Goal: Information Seeking & Learning: Learn about a topic

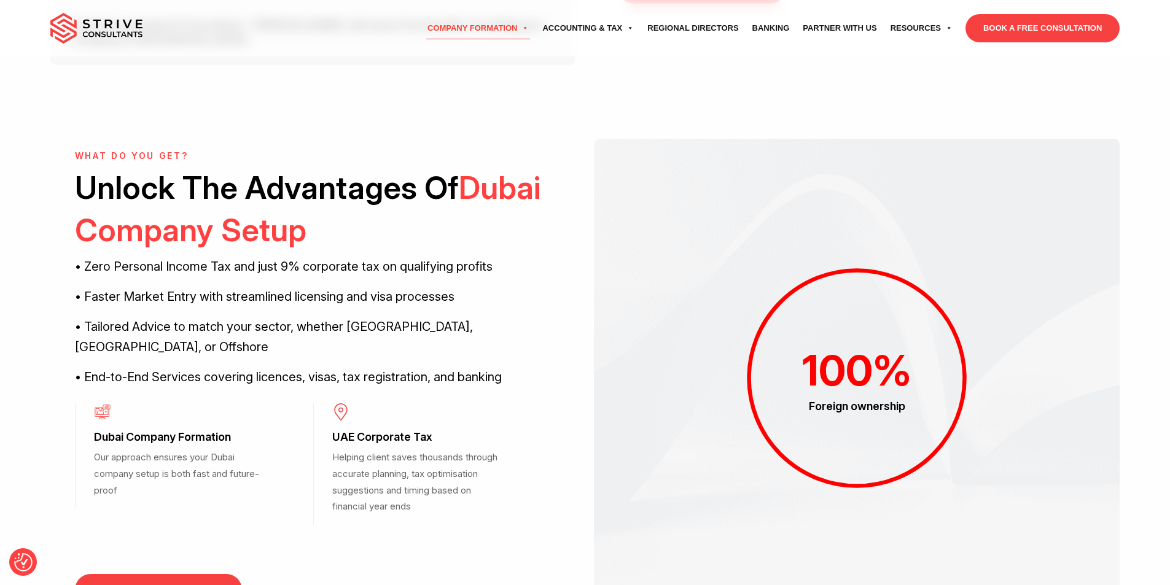
scroll to position [194, 0]
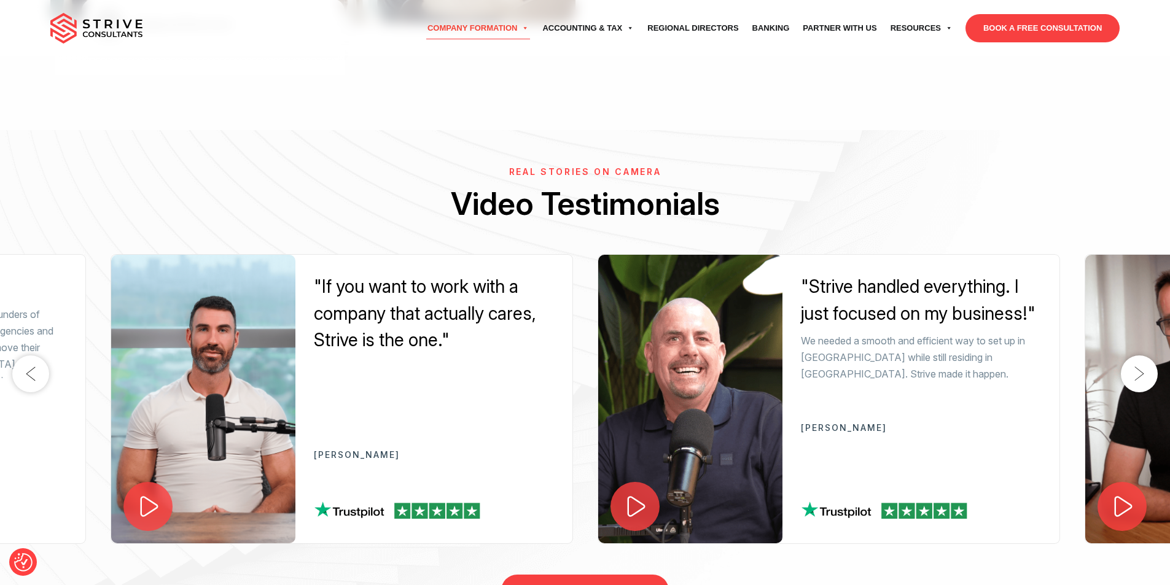
scroll to position [0, 0]
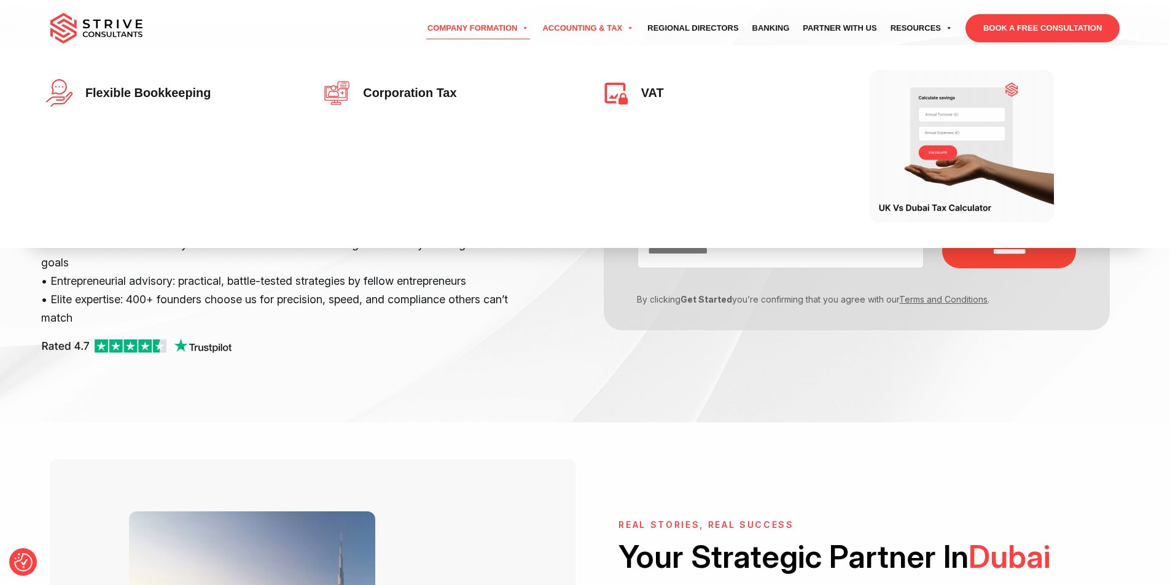
click at [569, 27] on link "Accounting & Tax" at bounding box center [588, 28] width 105 height 34
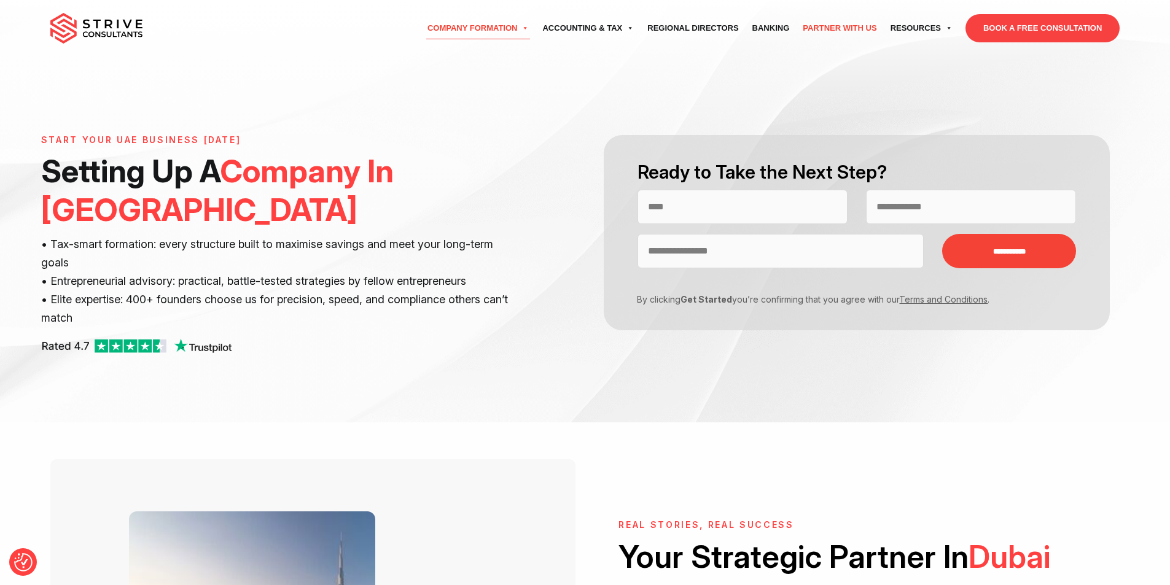
click at [839, 23] on link "Partner with Us" at bounding box center [839, 28] width 87 height 34
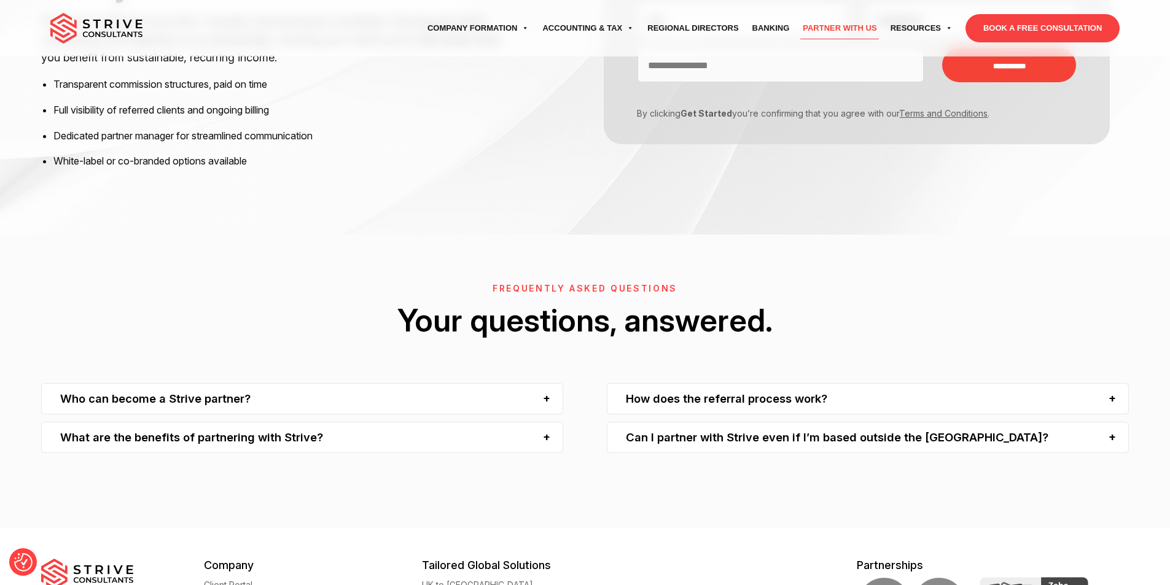
scroll to position [2023, 0]
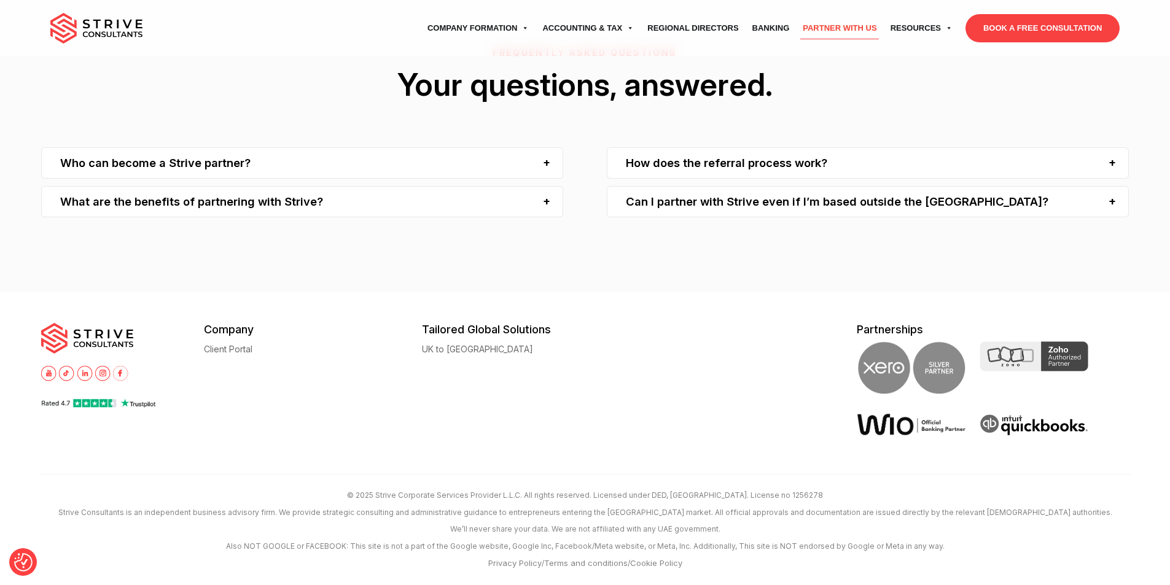
click at [281, 202] on div "What are the benefits of partnering with Strive?" at bounding box center [302, 201] width 522 height 31
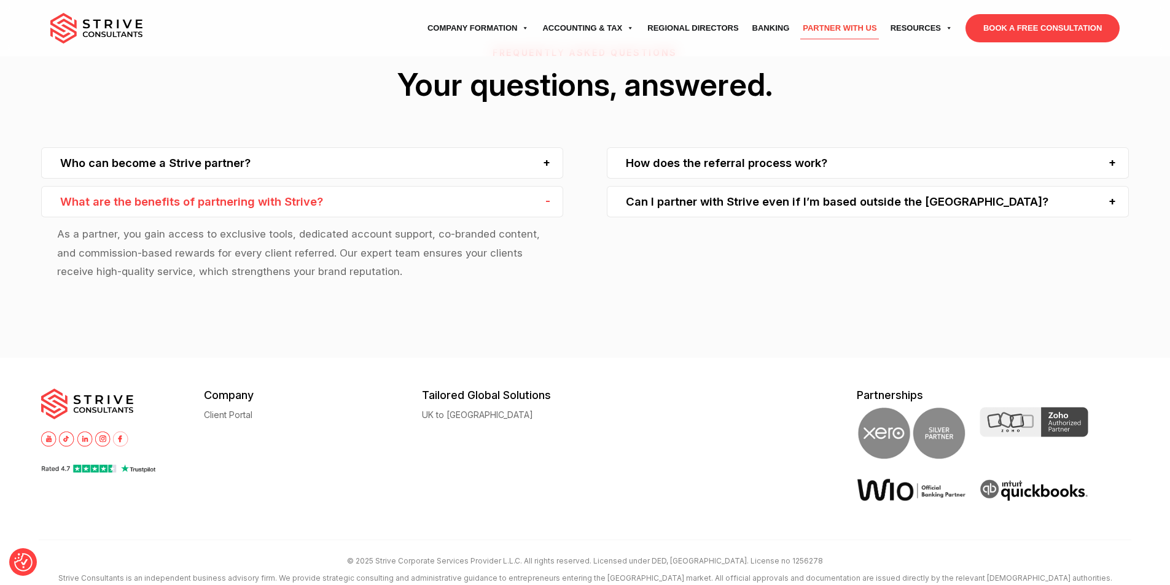
click at [281, 202] on div "What are the benefits of partnering with Strive?" at bounding box center [302, 201] width 522 height 31
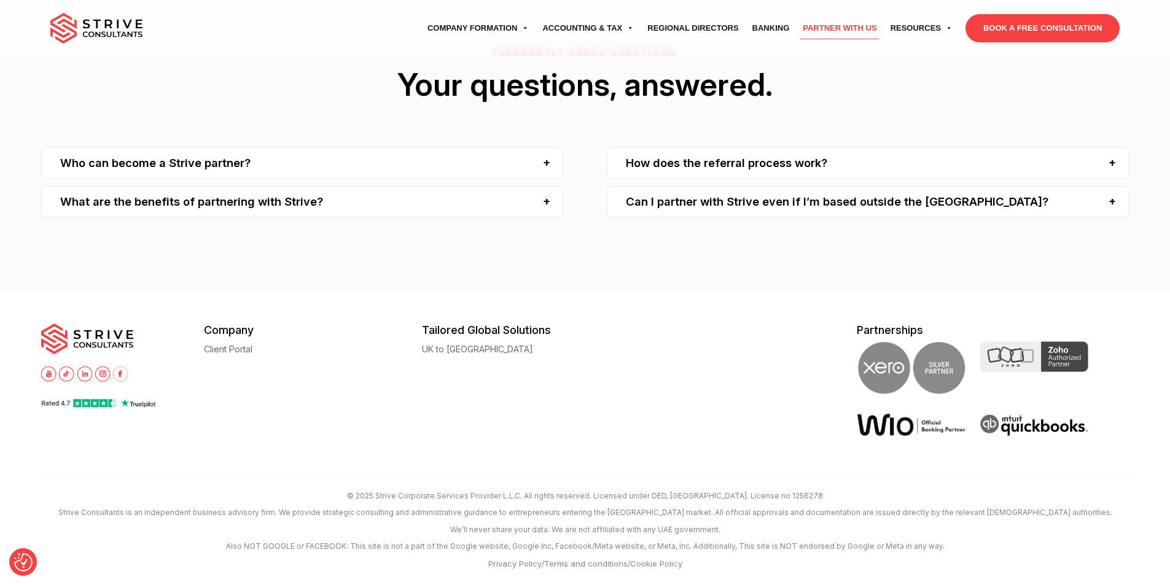
click at [816, 206] on div "Can I partner with Strive even if I’m based outside the UAE?" at bounding box center [868, 201] width 522 height 31
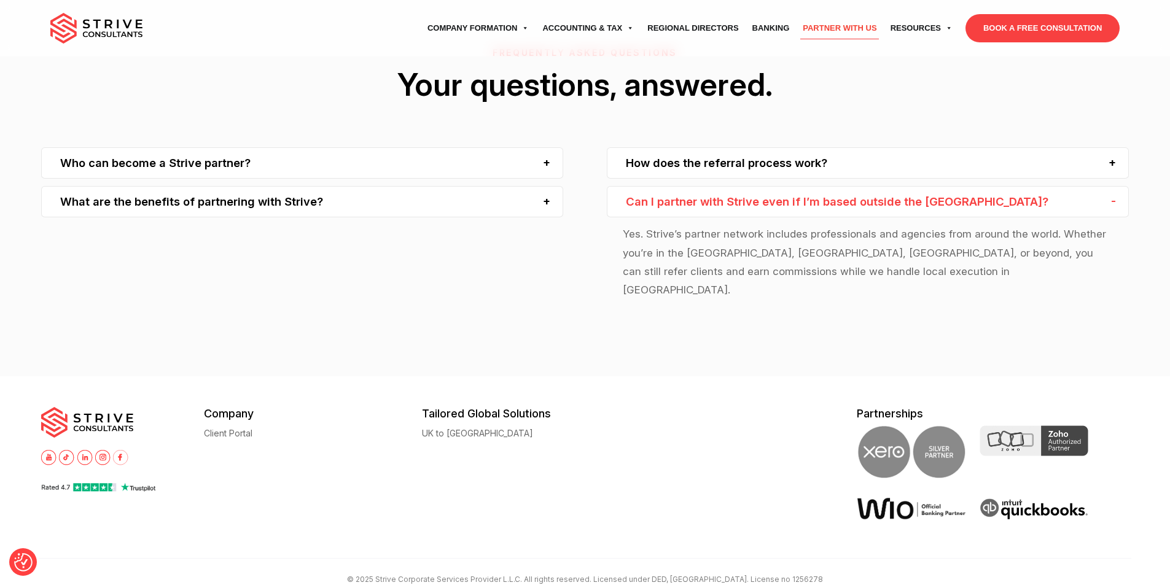
click at [824, 211] on div "Can I partner with Strive even if I’m based outside the UAE?" at bounding box center [868, 201] width 522 height 31
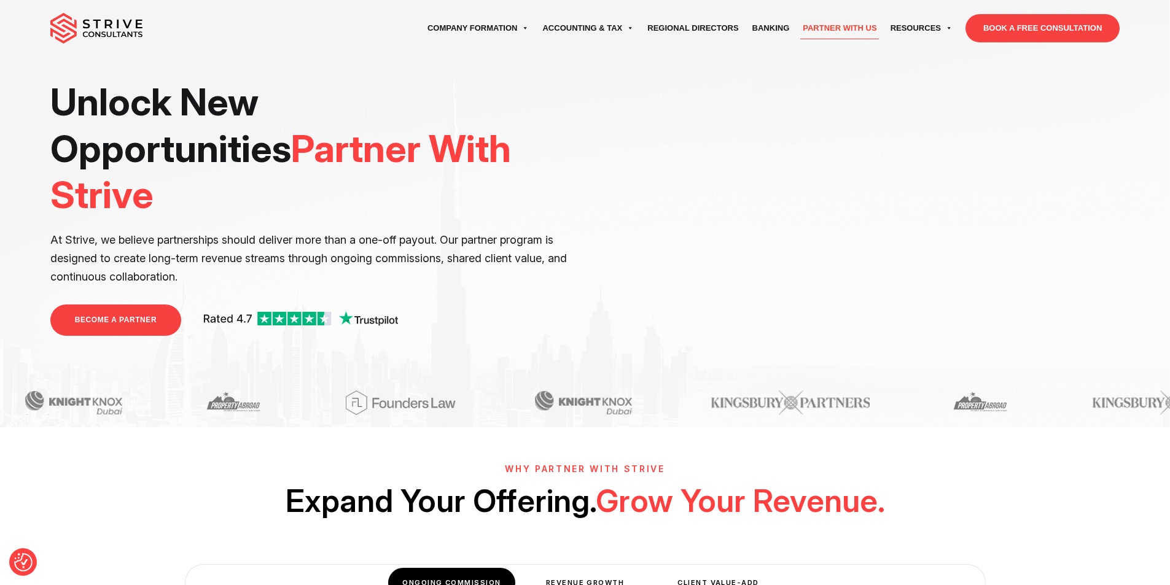
scroll to position [0, 0]
